Goal: Check status: Check status

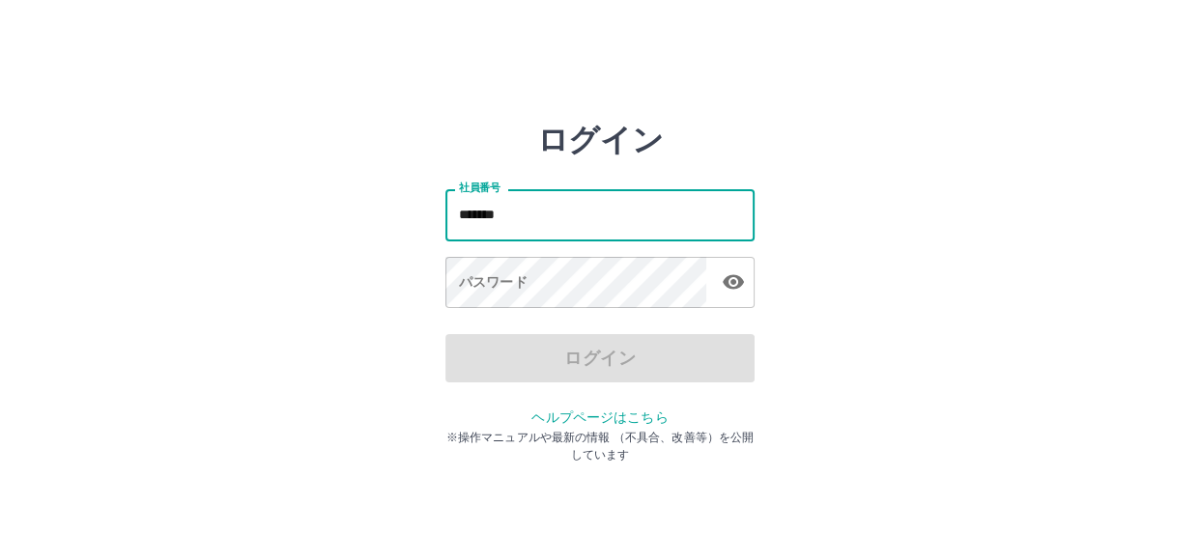
type input "*******"
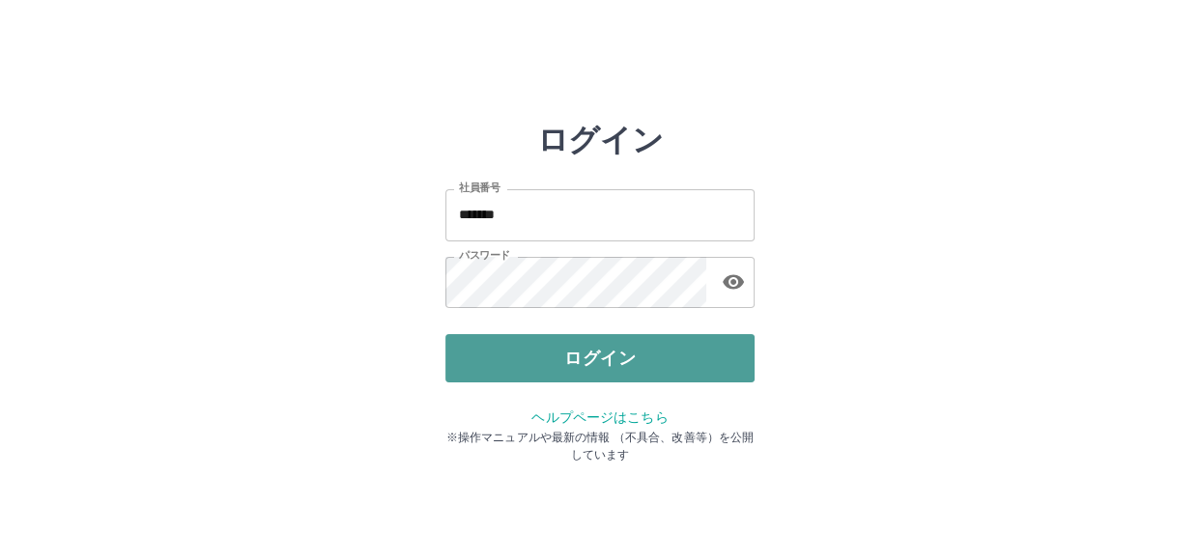
click at [600, 358] on button "ログイン" at bounding box center [599, 358] width 309 height 48
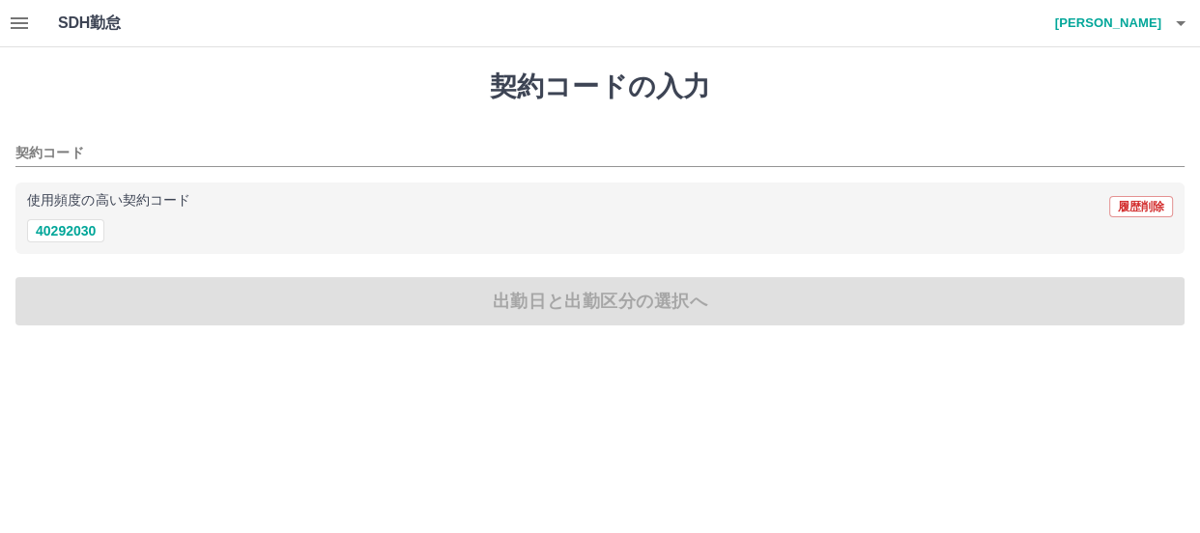
click at [19, 17] on icon "button" at bounding box center [19, 23] width 17 height 12
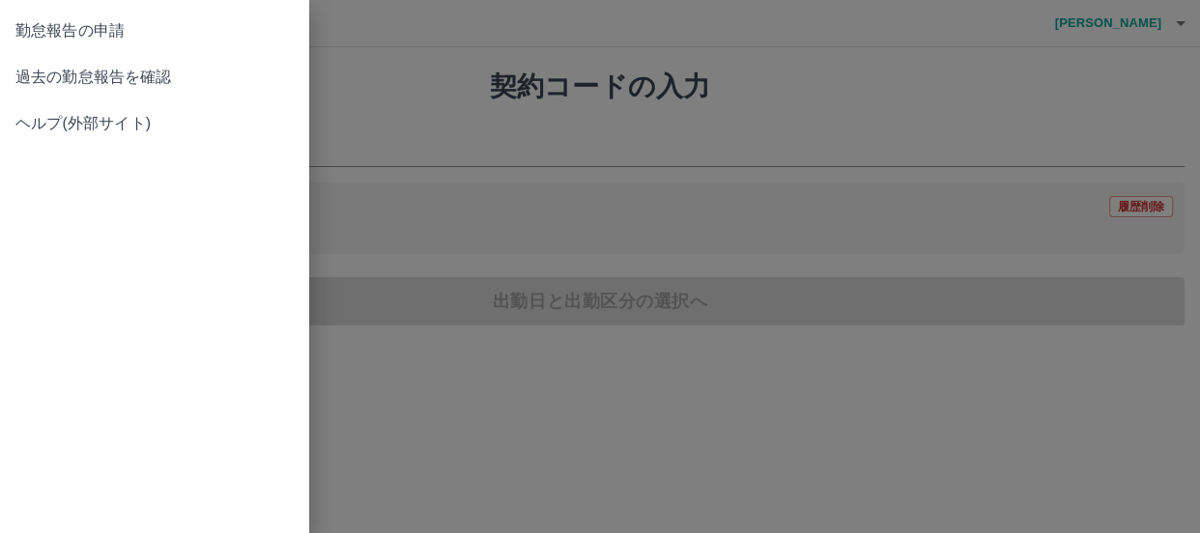
click at [51, 72] on span "過去の勤怠報告を確認" at bounding box center [154, 77] width 278 height 23
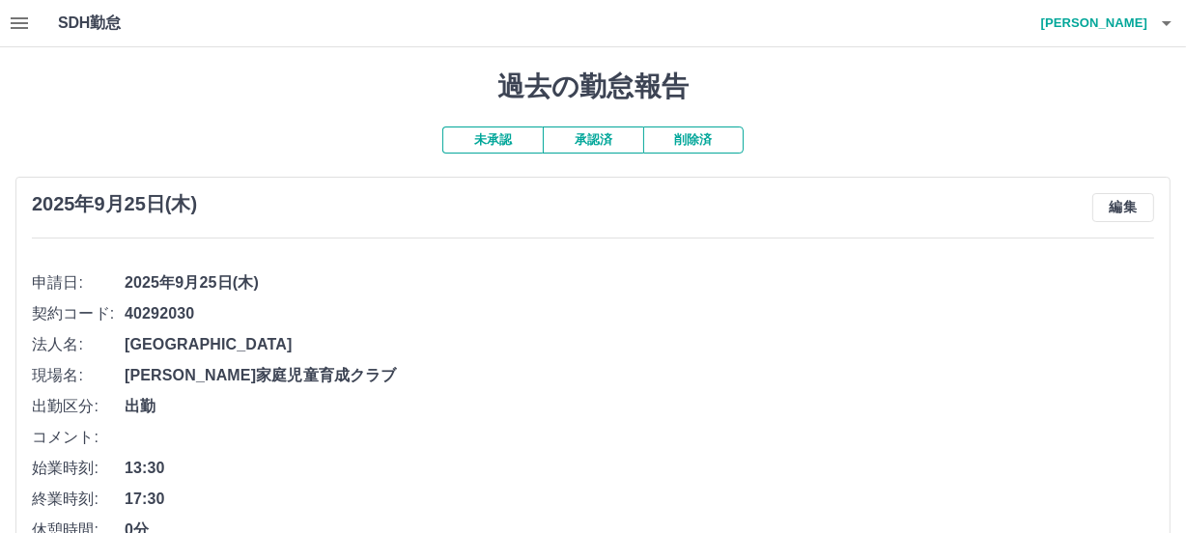
click at [624, 139] on button "承認済" at bounding box center [593, 140] width 100 height 27
click at [1170, 19] on icon "button" at bounding box center [1167, 23] width 23 height 23
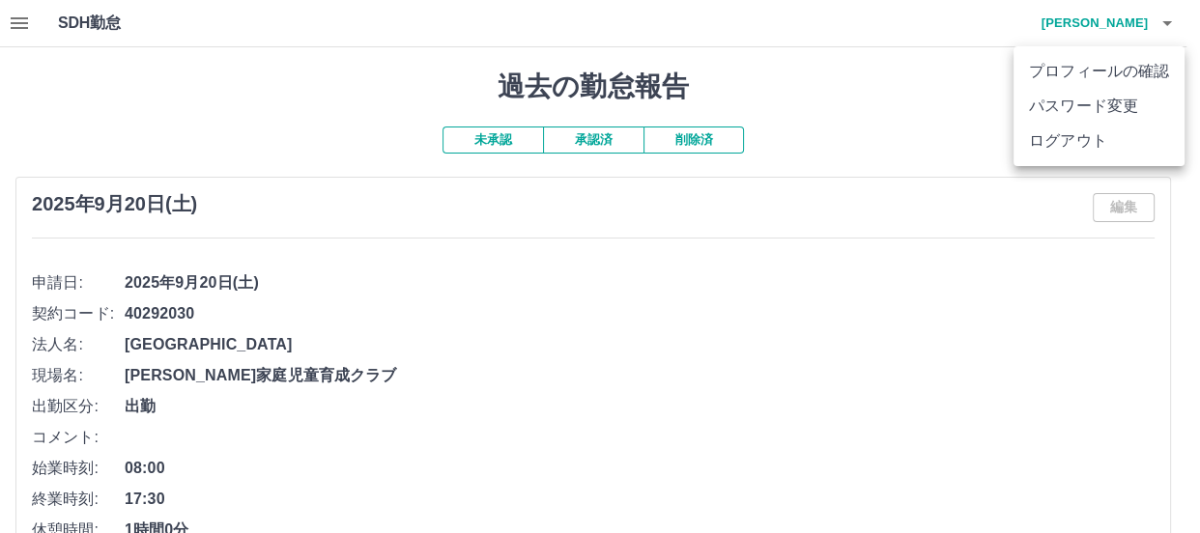
click at [1088, 135] on li "ログアウト" at bounding box center [1099, 141] width 171 height 35
